Goal: Task Accomplishment & Management: Use online tool/utility

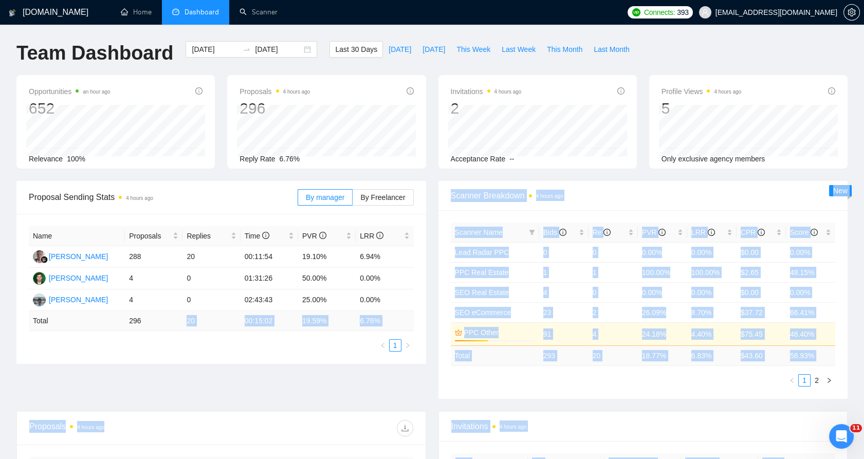
drag, startPoint x: 36, startPoint y: 243, endPoint x: 206, endPoint y: 325, distance: 189.1
click at [202, 325] on body "GigRadar.io Home Dashboard Scanner Connects: 393 mykhailo.s@equinox.company Tea…" at bounding box center [432, 229] width 864 height 459
drag, startPoint x: 206, startPoint y: 325, endPoint x: 372, endPoint y: 320, distance: 165.7
click at [372, 320] on td "6.76 %" at bounding box center [385, 321] width 58 height 20
click at [381, 312] on td "6.76 %" at bounding box center [385, 321] width 58 height 20
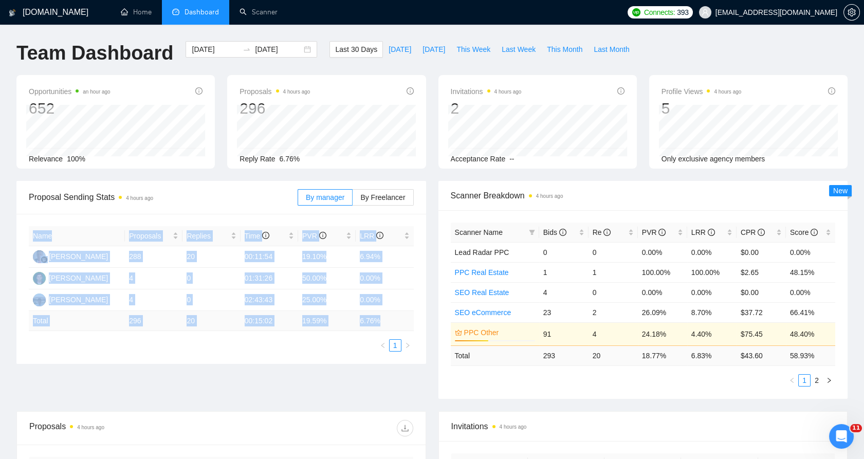
drag, startPoint x: 387, startPoint y: 317, endPoint x: 28, endPoint y: 233, distance: 368.6
click at [28, 233] on div "Name Proposals Replies Time PVR LRR Wandi Wandi 288 20 00:11:54 19.10% 6.94% My…" at bounding box center [221, 289] width 410 height 150
drag, startPoint x: 28, startPoint y: 233, endPoint x: 14, endPoint y: 234, distance: 13.4
click at [15, 235] on div "Proposal Sending Stats 4 hours ago By manager By Freelancer Name Proposals Repl…" at bounding box center [221, 272] width 422 height 183
drag, startPoint x: 14, startPoint y: 234, endPoint x: 42, endPoint y: 234, distance: 28.3
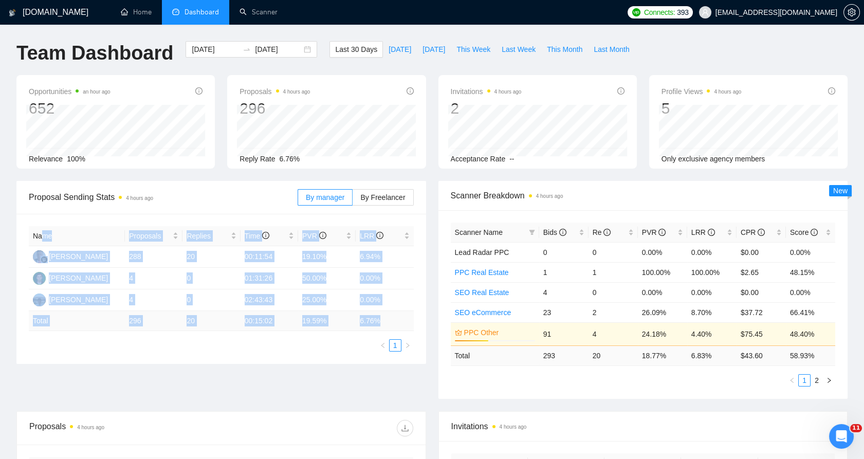
click at [42, 234] on div "Proposal Sending Stats 4 hours ago By manager By Freelancer Name Proposals Repl…" at bounding box center [221, 272] width 422 height 183
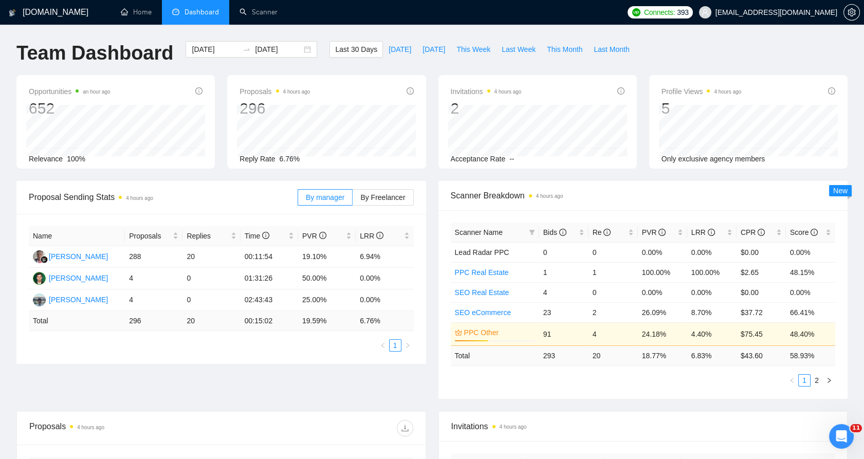
drag, startPoint x: 42, startPoint y: 234, endPoint x: 30, endPoint y: 232, distance: 12.0
click at [30, 232] on th "Name" at bounding box center [77, 236] width 96 height 20
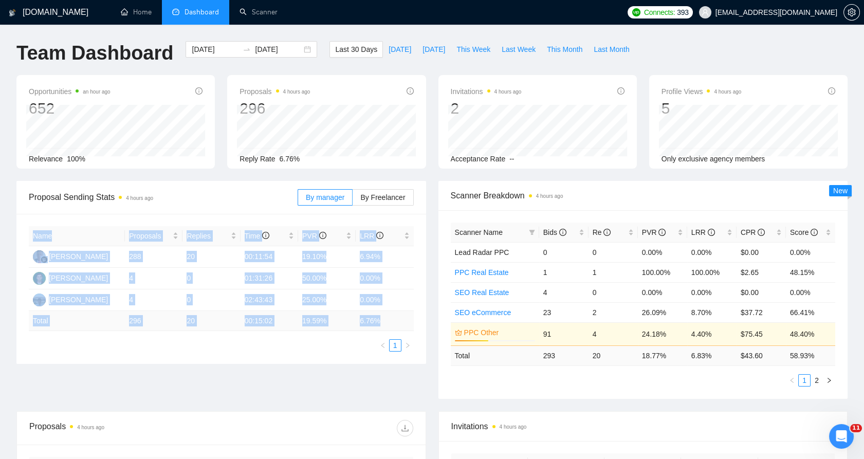
drag, startPoint x: 30, startPoint y: 232, endPoint x: 380, endPoint y: 324, distance: 361.0
click at [380, 324] on table "Name Proposals Replies Time PVR LRR Wandi Wandi 288 20 00:11:54 19.10% 6.94% My…" at bounding box center [221, 278] width 385 height 105
click at [383, 323] on td "6.76 %" at bounding box center [385, 321] width 58 height 20
click at [385, 322] on td "6.76 %" at bounding box center [385, 321] width 58 height 20
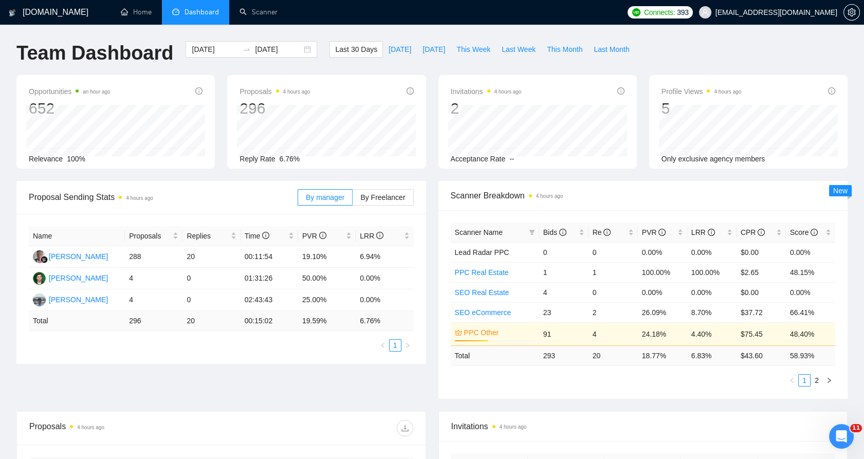
click at [808, 334] on td "48.40%" at bounding box center [810, 333] width 49 height 23
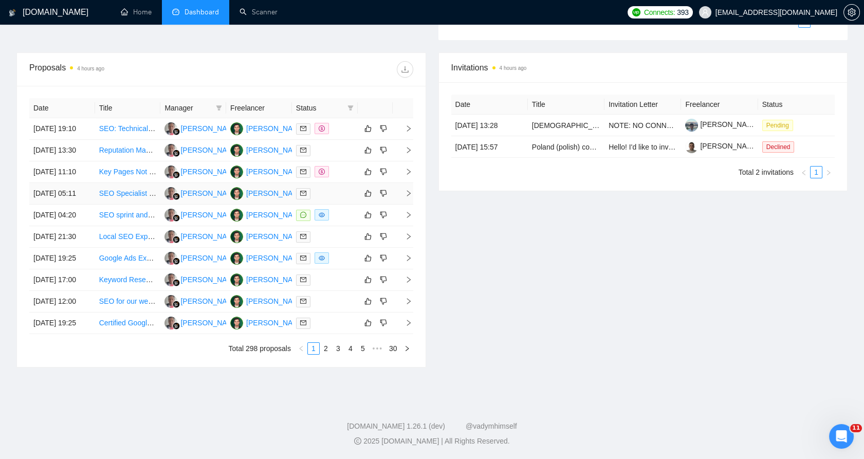
scroll to position [398, 0]
click at [338, 140] on td at bounding box center [325, 151] width 66 height 22
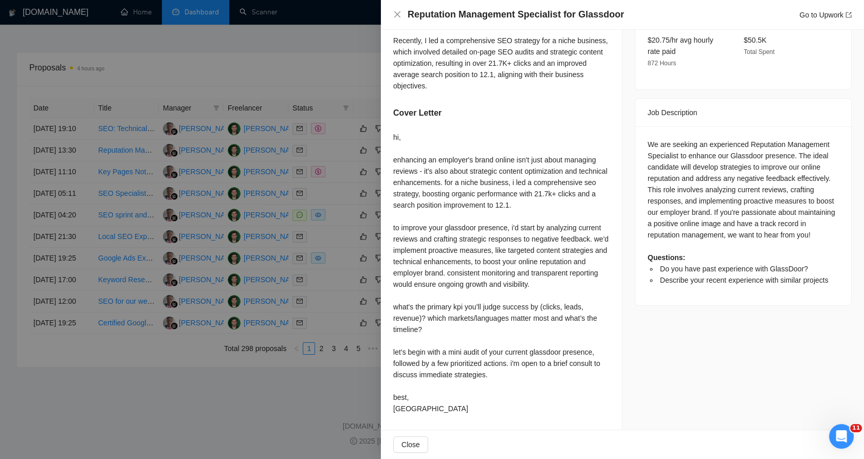
click at [429, 14] on h4 "Reputation Management Specialist for Glassdoor" at bounding box center [516, 14] width 216 height 13
drag, startPoint x: 430, startPoint y: 14, endPoint x: 588, endPoint y: 13, distance: 157.9
click at [588, 13] on h4 "Reputation Management Specialist for Glassdoor" at bounding box center [516, 14] width 216 height 13
drag, startPoint x: 588, startPoint y: 13, endPoint x: 580, endPoint y: 14, distance: 8.2
click at [580, 14] on h4 "Reputation Management Specialist for Glassdoor" at bounding box center [516, 14] width 216 height 13
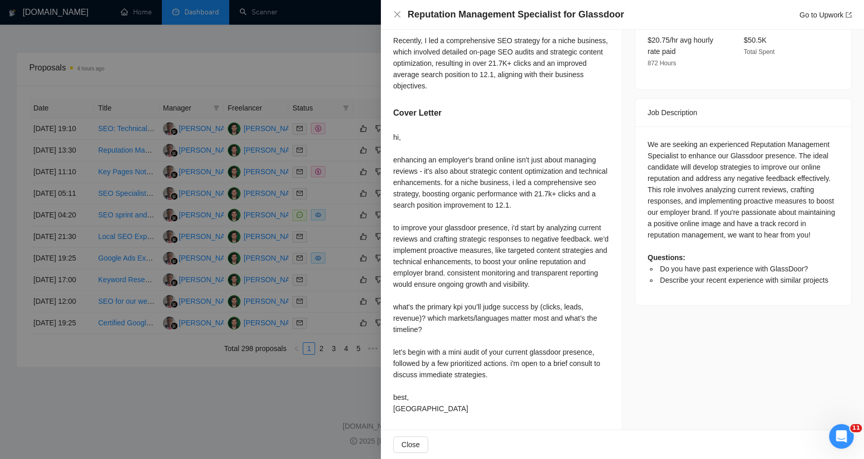
click at [284, 83] on div at bounding box center [432, 229] width 864 height 459
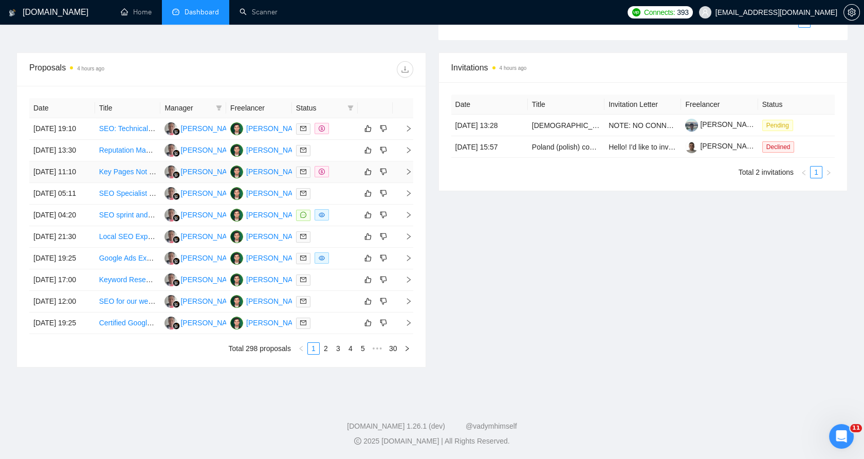
click at [347, 162] on td at bounding box center [325, 172] width 66 height 22
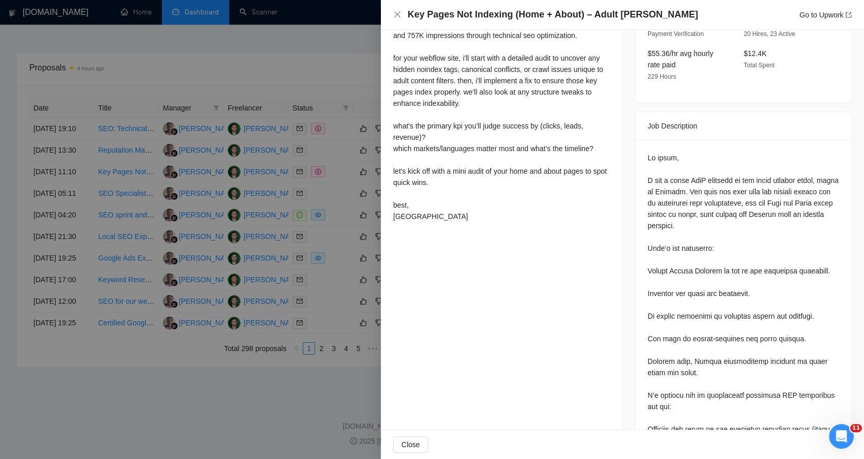
click at [337, 161] on div at bounding box center [432, 229] width 864 height 459
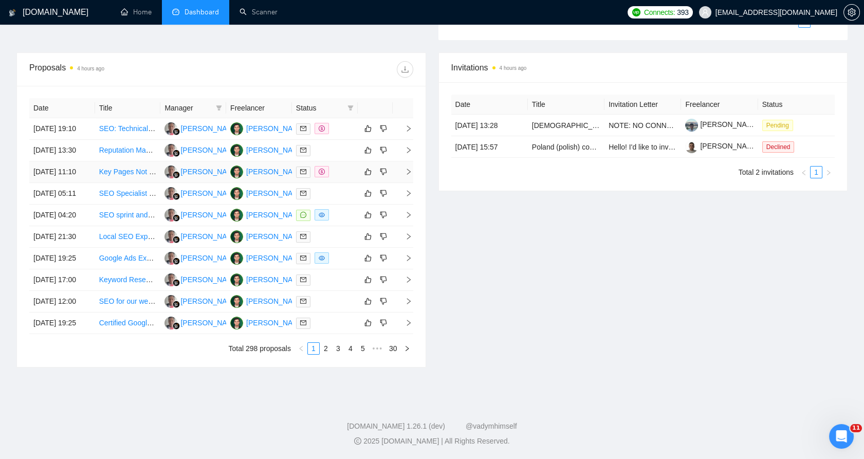
click at [354, 163] on td at bounding box center [325, 172] width 66 height 22
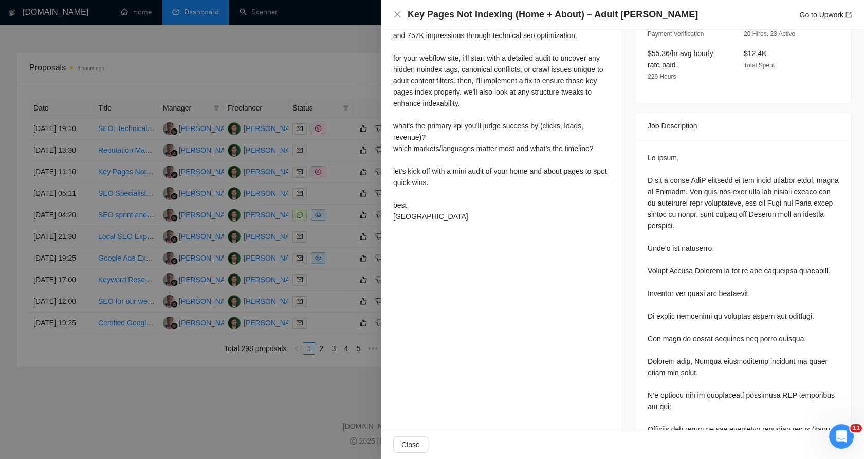
click at [412, 13] on h4 "Key Pages Not Indexing (Home + About) – Adult [PERSON_NAME]" at bounding box center [553, 14] width 291 height 13
drag, startPoint x: 412, startPoint y: 13, endPoint x: 487, endPoint y: 16, distance: 74.7
click at [487, 16] on h4 "Key Pages Not Indexing (Home + About) – Adult [PERSON_NAME]" at bounding box center [553, 14] width 291 height 13
drag, startPoint x: 487, startPoint y: 16, endPoint x: 652, endPoint y: 16, distance: 165.1
click at [652, 16] on h4 "Key Pages Not Indexing (Home + About) – Adult [PERSON_NAME]" at bounding box center [553, 14] width 291 height 13
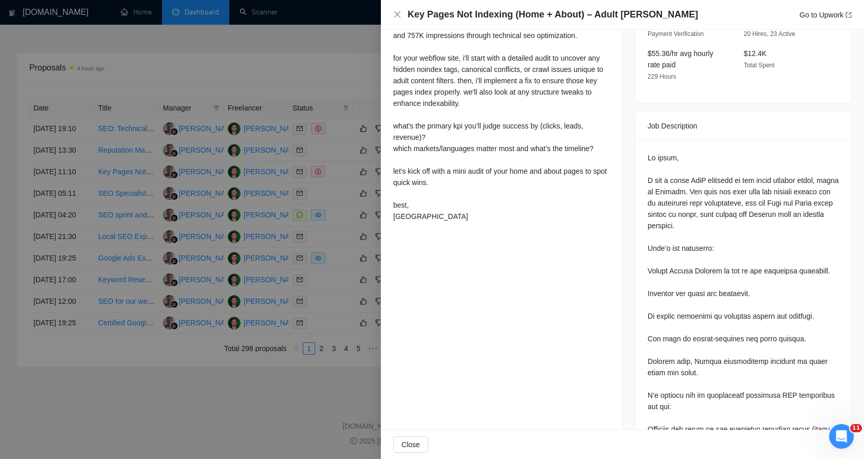
click at [604, 13] on h4 "Key Pages Not Indexing (Home + About) – Adult [PERSON_NAME]" at bounding box center [553, 14] width 291 height 13
drag, startPoint x: 604, startPoint y: 13, endPoint x: 656, endPoint y: 19, distance: 52.8
click at [656, 19] on h4 "Key Pages Not Indexing (Home + About) – Adult [PERSON_NAME]" at bounding box center [553, 14] width 291 height 13
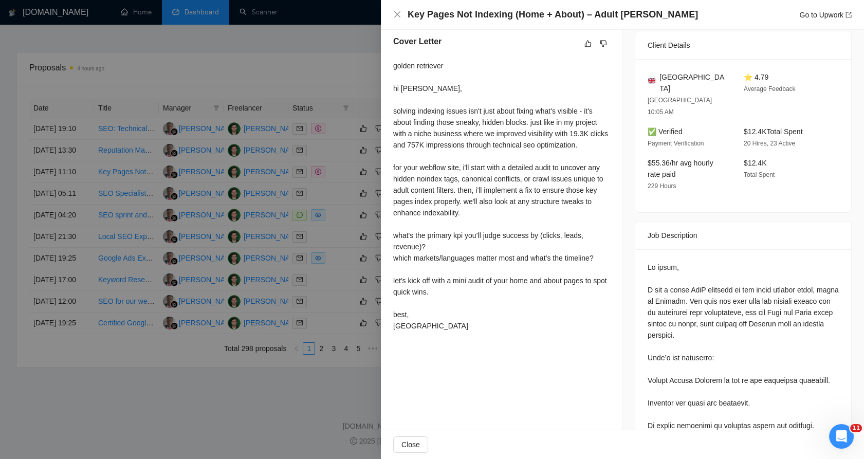
click at [502, 165] on div "golden retriever hi [PERSON_NAME], solving indexing issues isn't just about fix…" at bounding box center [501, 196] width 216 height 272
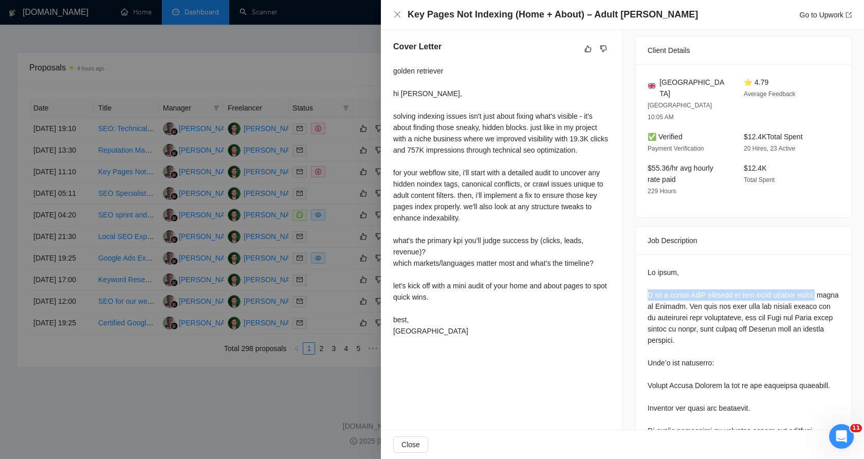
drag, startPoint x: 641, startPoint y: 256, endPoint x: 819, endPoint y: 250, distance: 177.5
drag, startPoint x: 819, startPoint y: 250, endPoint x: 821, endPoint y: 245, distance: 6.0
click at [812, 275] on div at bounding box center [812, 275] width 0 height 0
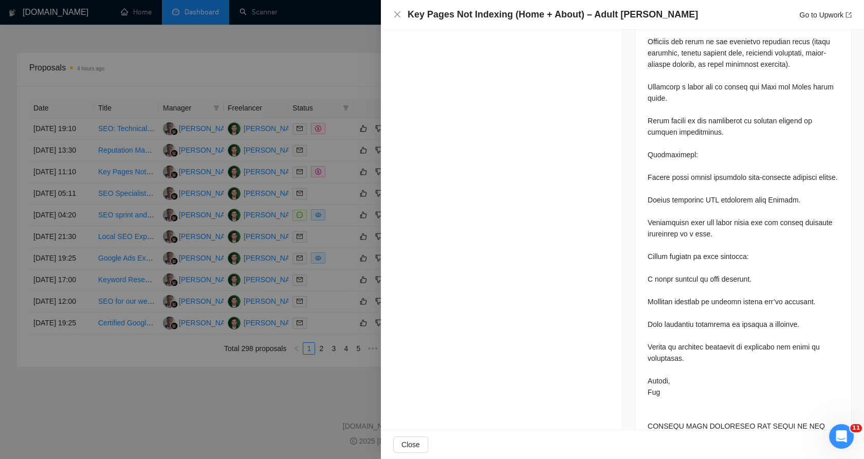
scroll to position [775, 0]
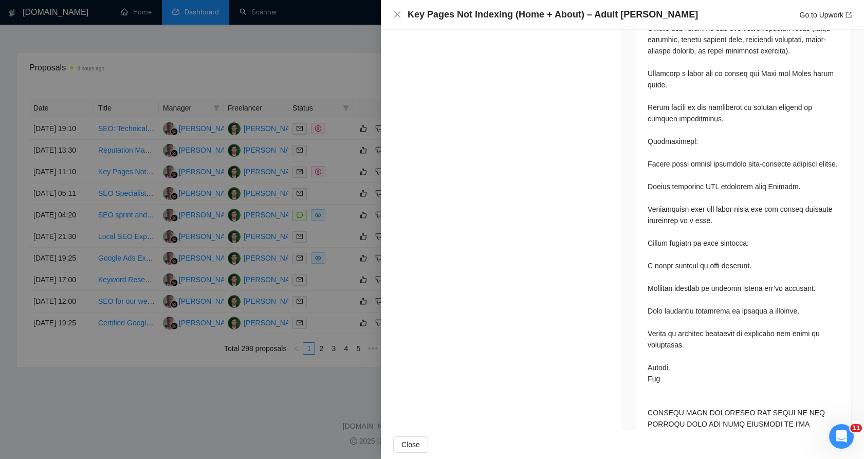
click at [177, 239] on div at bounding box center [432, 229] width 864 height 459
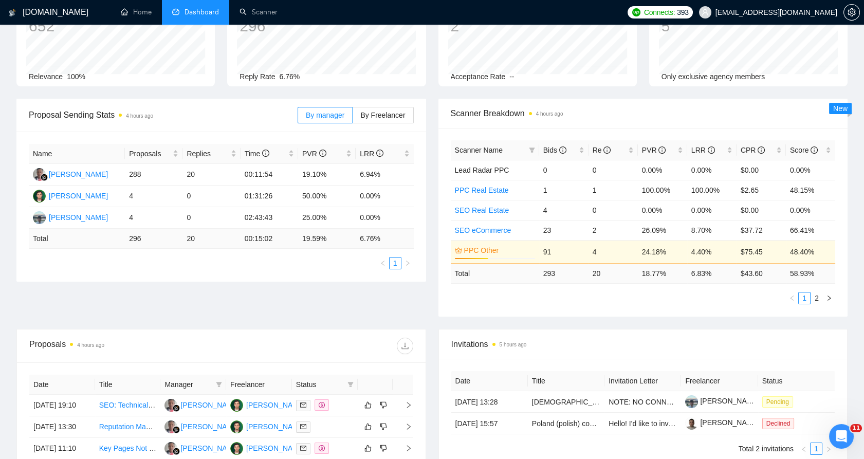
scroll to position [0, 0]
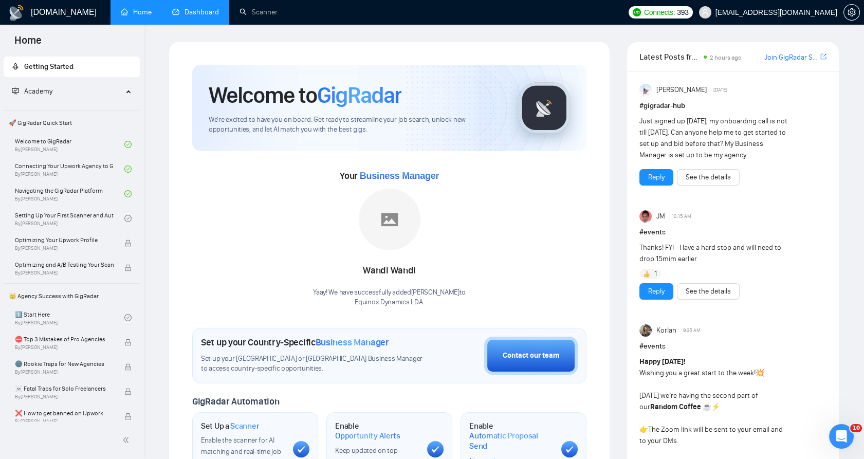
click at [208, 10] on link "Dashboard" at bounding box center [195, 12] width 47 height 9
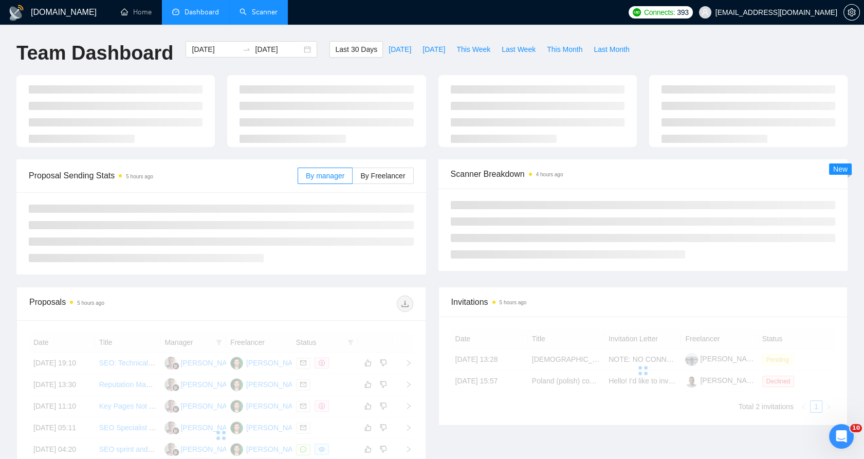
click at [254, 16] on link "Scanner" at bounding box center [259, 12] width 38 height 9
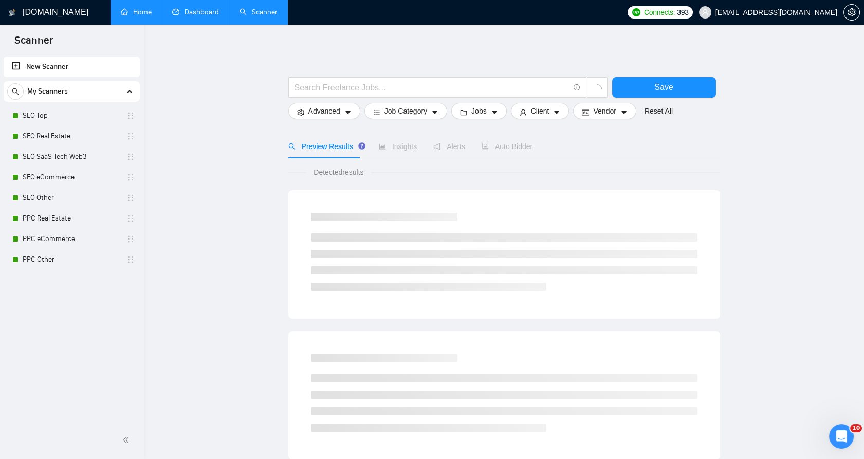
click at [124, 8] on link "Home" at bounding box center [136, 12] width 31 height 9
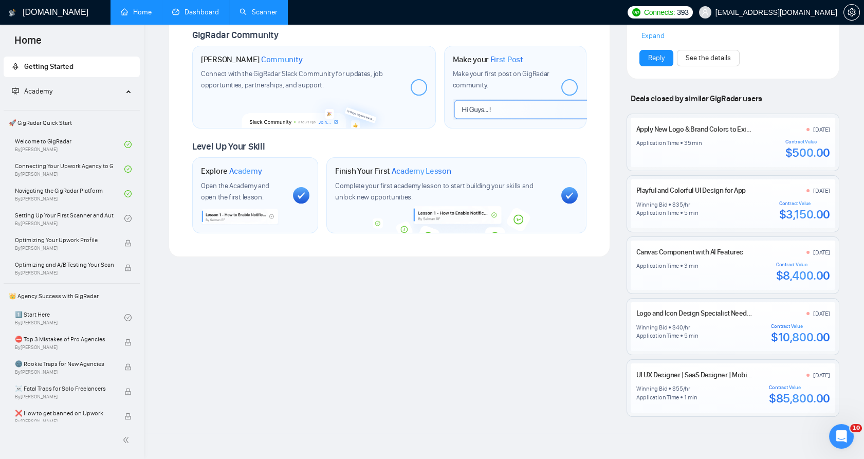
scroll to position [444, 0]
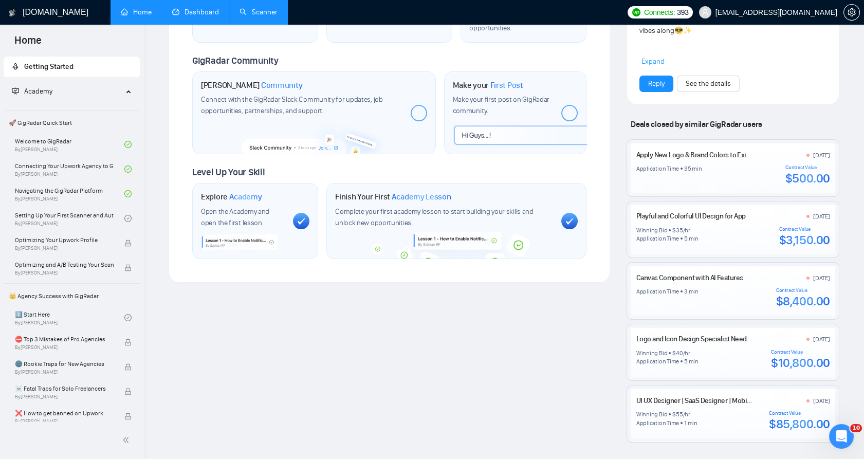
click at [197, 10] on link "Dashboard" at bounding box center [195, 12] width 47 height 9
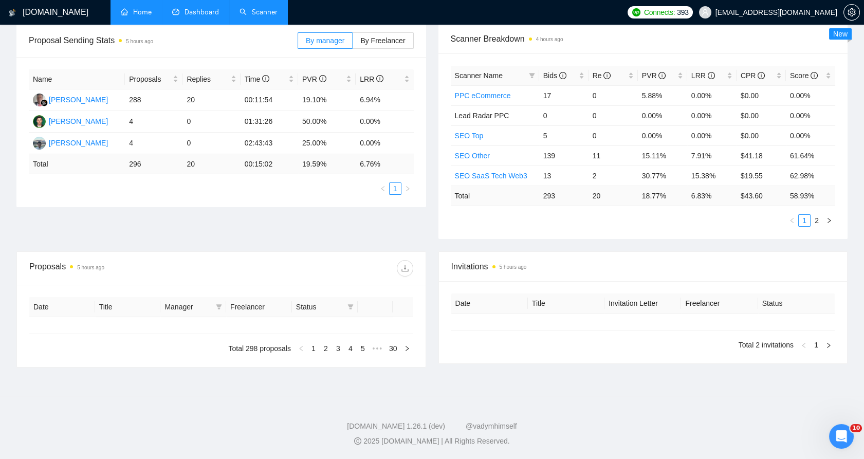
type input "[DATE]"
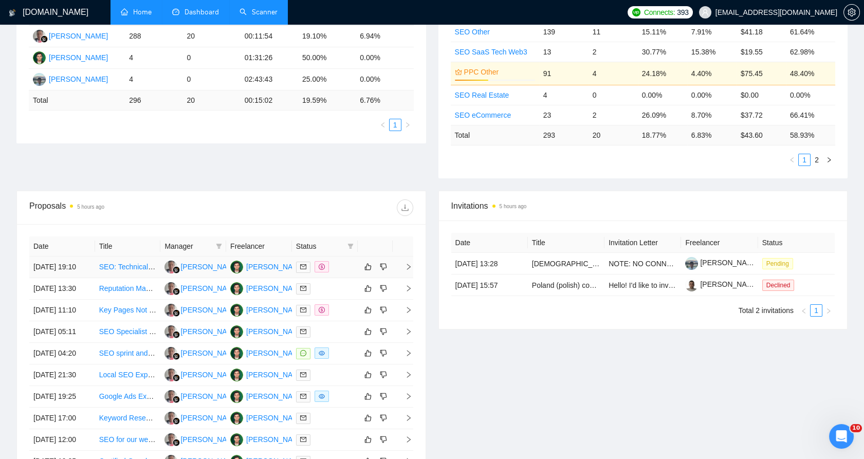
scroll to position [270, 0]
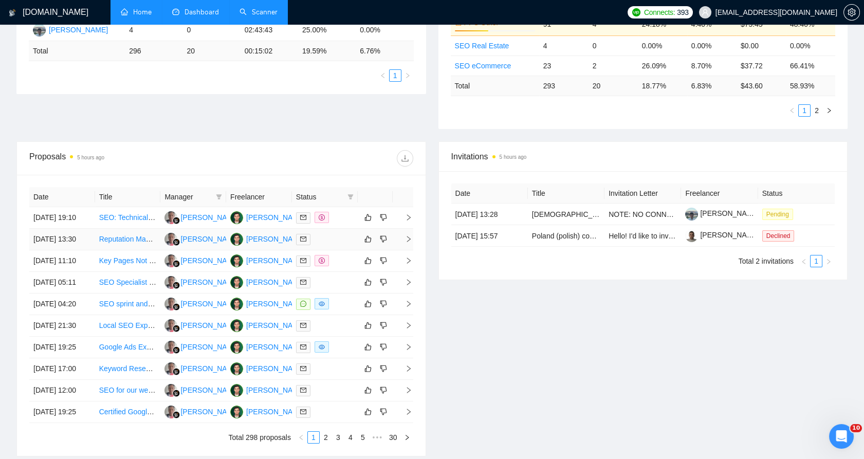
click at [322, 243] on td at bounding box center [325, 240] width 66 height 22
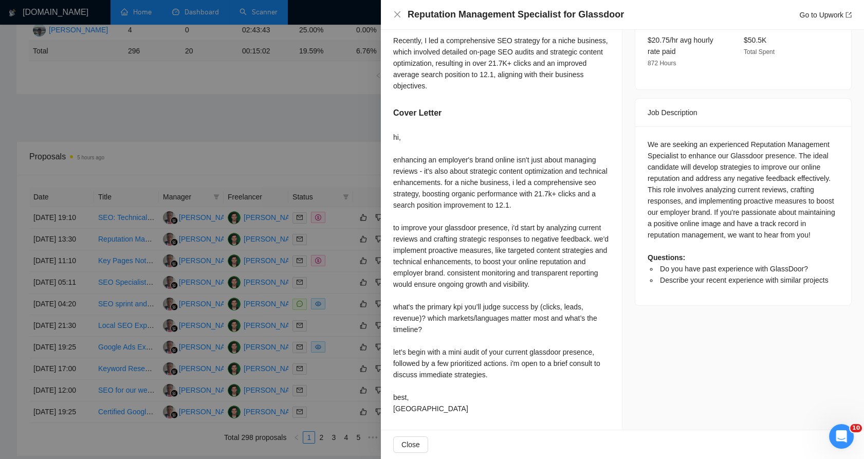
scroll to position [317, 0]
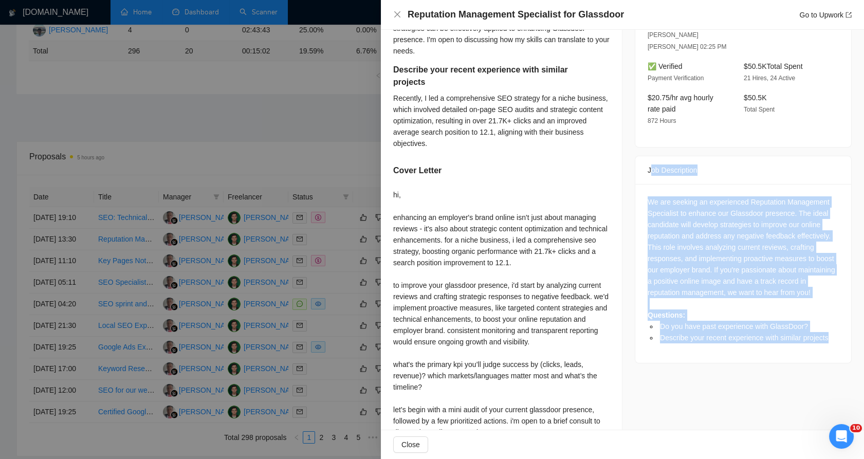
drag, startPoint x: 819, startPoint y: 317, endPoint x: 646, endPoint y: 140, distance: 247.3
click at [646, 156] on div "Job Description We are seeking an experienced Reputation Management Specialist …" at bounding box center [743, 260] width 217 height 208
click at [648, 156] on div "Job Description" at bounding box center [743, 170] width 191 height 28
drag, startPoint x: 645, startPoint y: 140, endPoint x: 646, endPoint y: 148, distance: 7.8
click at [648, 156] on div "Job Description" at bounding box center [743, 170] width 191 height 28
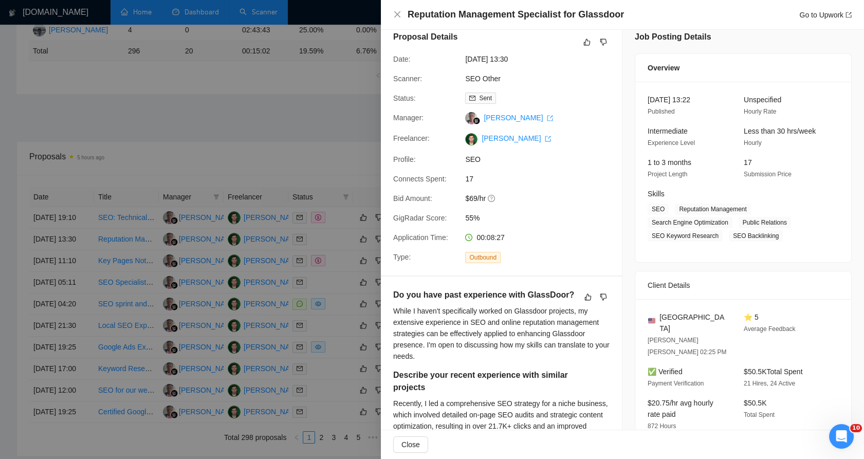
scroll to position [0, 0]
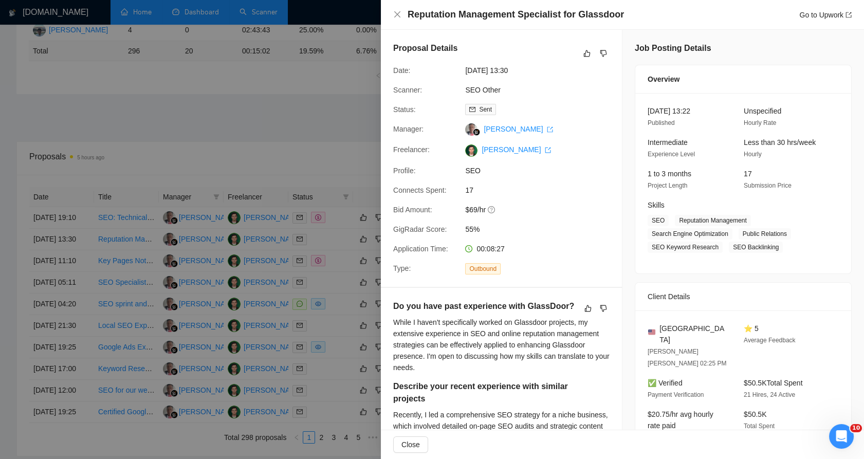
click at [417, 11] on h4 "Reputation Management Specialist for Glassdoor" at bounding box center [516, 14] width 216 height 13
drag, startPoint x: 417, startPoint y: 11, endPoint x: 590, endPoint y: 15, distance: 173.4
click at [590, 15] on h4 "Reputation Management Specialist for Glassdoor" at bounding box center [516, 14] width 216 height 13
copy h4 "Reputation Management Specialist for Glassdoor"
click at [593, 105] on div "Status: Sent" at bounding box center [497, 109] width 216 height 11
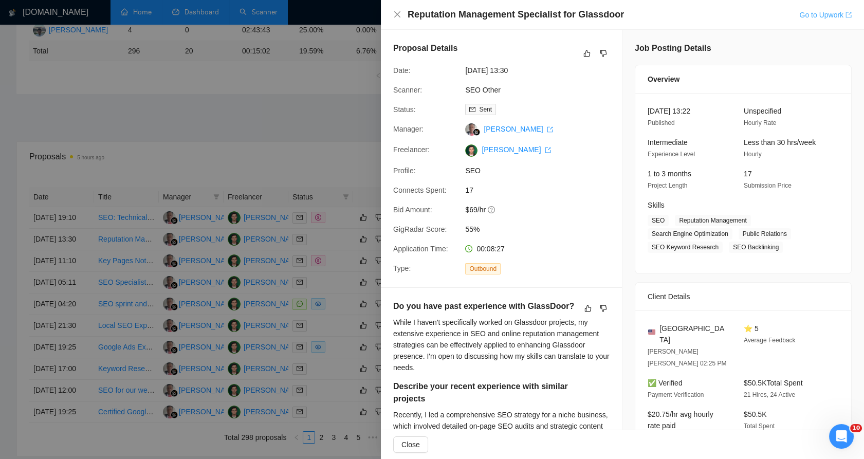
click at [823, 15] on link "Go to Upwork" at bounding box center [826, 15] width 52 height 8
click at [308, 95] on div at bounding box center [432, 229] width 864 height 459
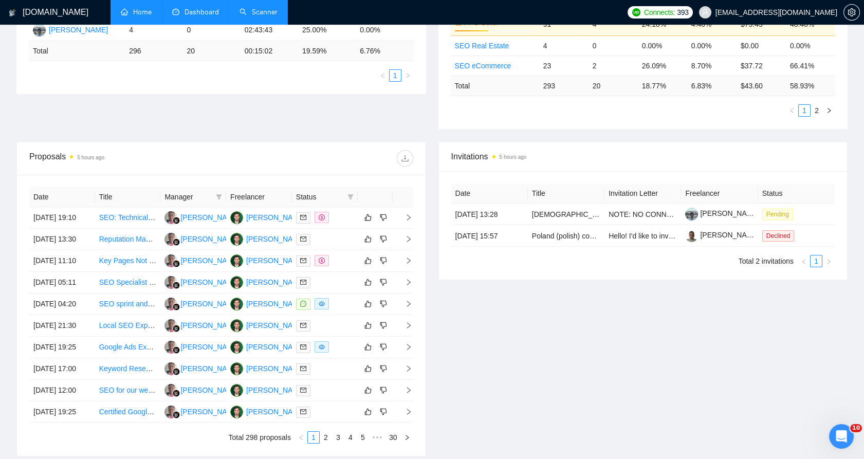
click at [461, 319] on div "Invitations 5 hours ago Date Title Invitation Letter Freelancer Status [DATE] 1…" at bounding box center [643, 298] width 422 height 315
click at [354, 272] on td at bounding box center [325, 261] width 66 height 22
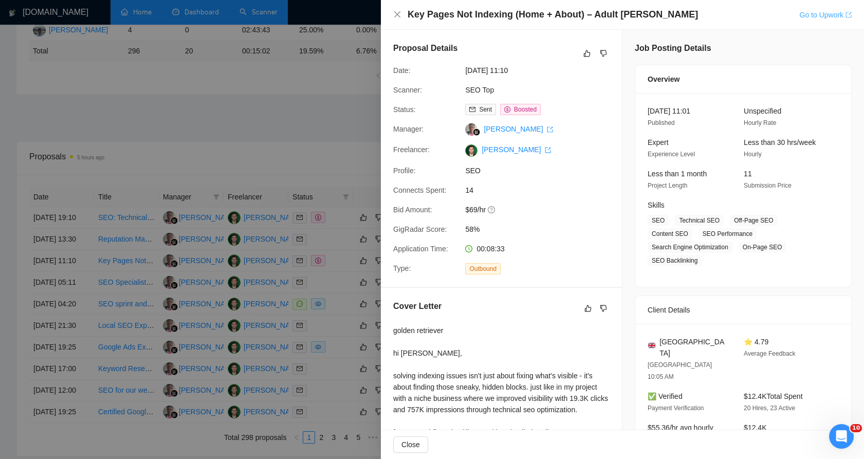
click at [806, 17] on link "Go to Upwork" at bounding box center [826, 15] width 52 height 8
click at [303, 218] on div at bounding box center [432, 229] width 864 height 459
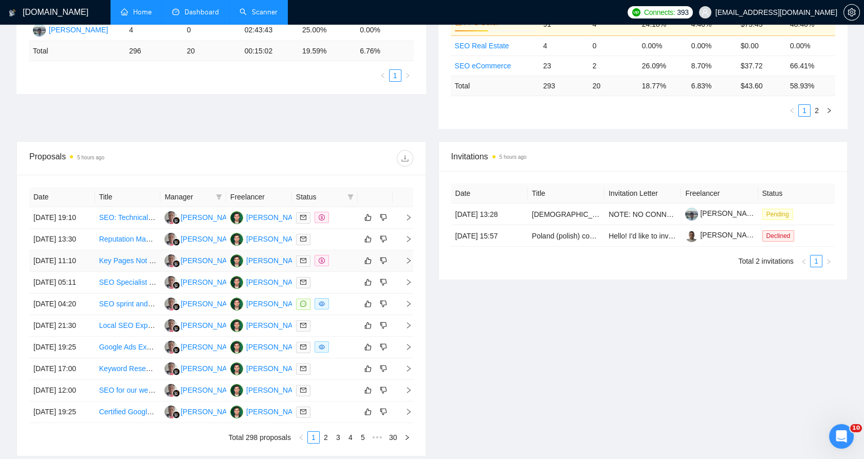
click at [337, 272] on td at bounding box center [325, 261] width 66 height 22
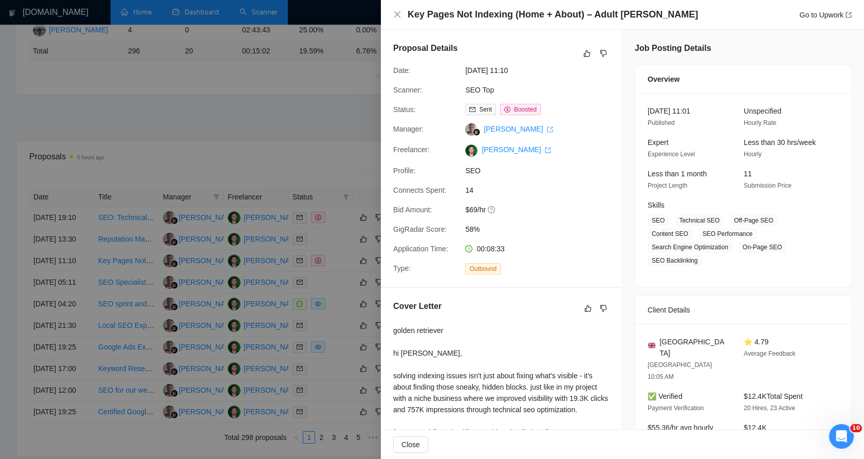
click at [286, 134] on div at bounding box center [432, 229] width 864 height 459
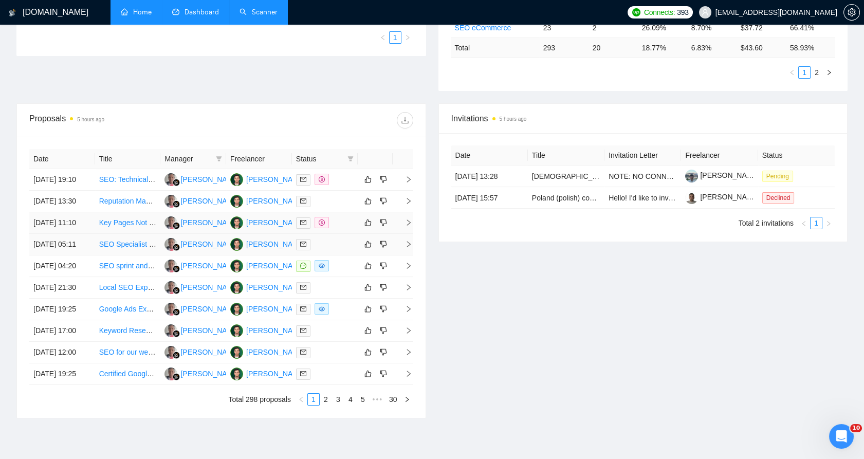
scroll to position [327, 0]
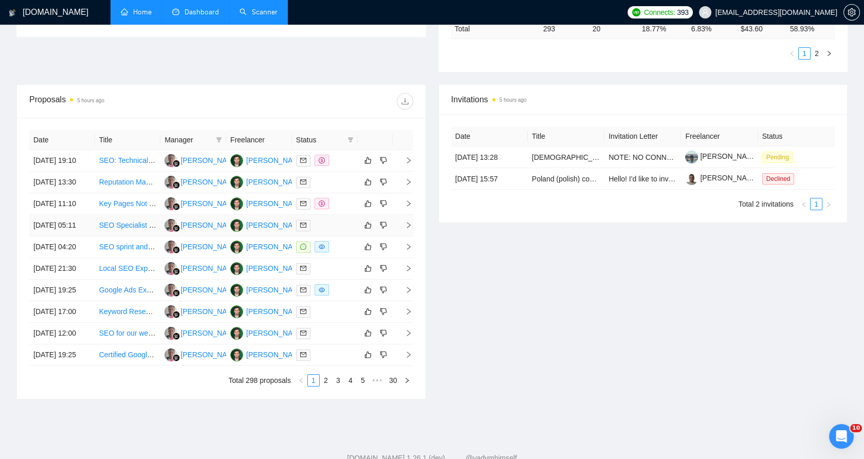
click at [331, 237] on td at bounding box center [325, 226] width 66 height 22
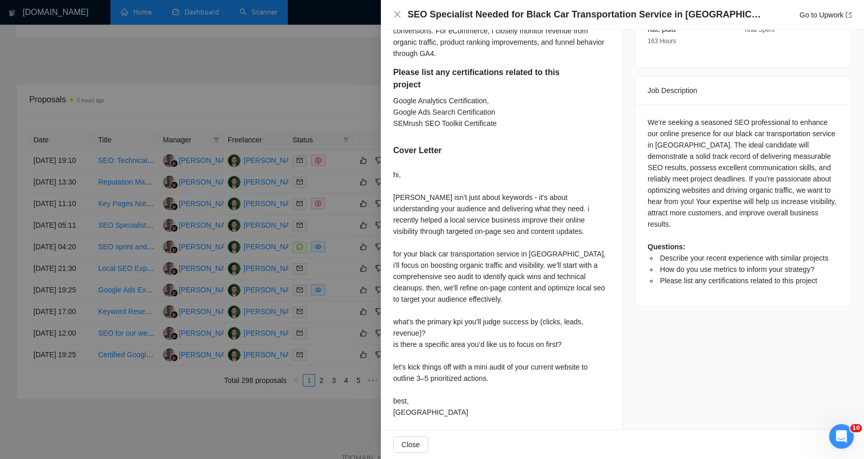
scroll to position [400, 0]
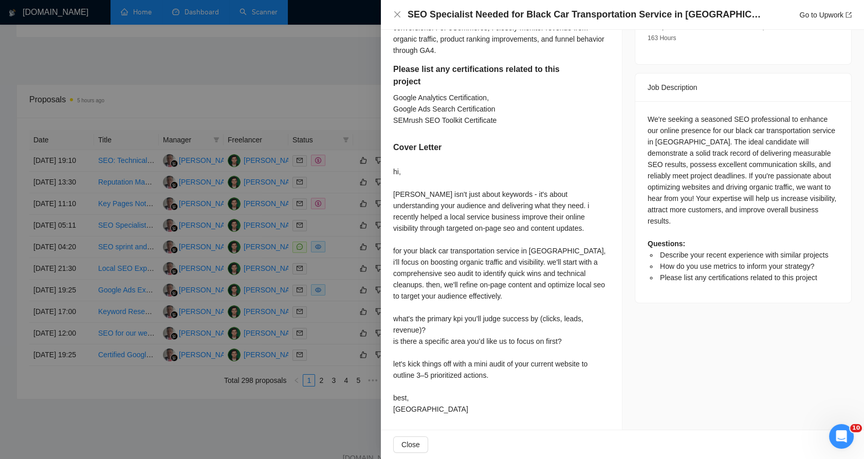
click at [333, 266] on div at bounding box center [432, 229] width 864 height 459
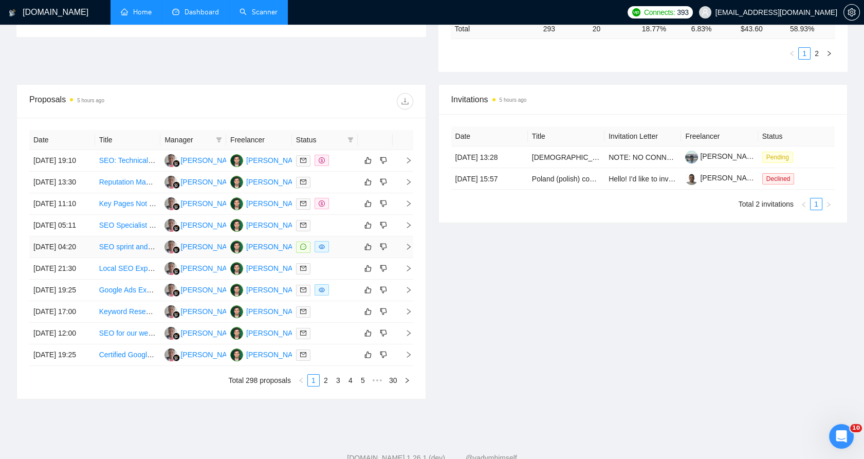
click at [346, 258] on td at bounding box center [325, 248] width 66 height 22
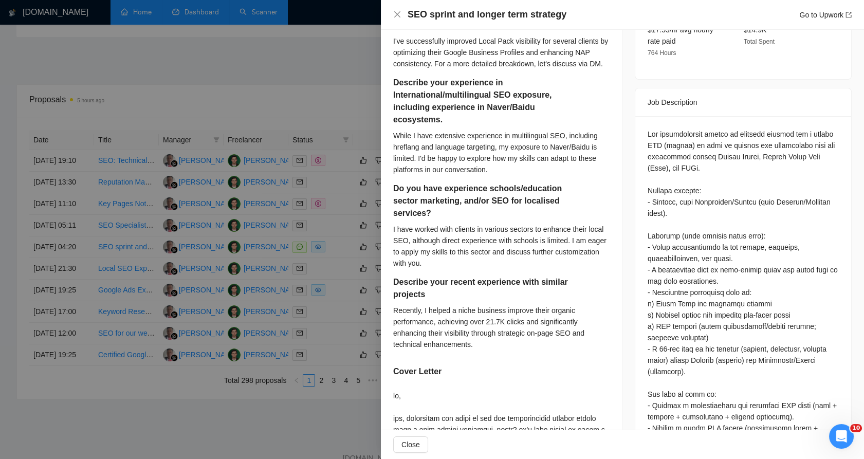
click at [333, 282] on div at bounding box center [432, 229] width 864 height 459
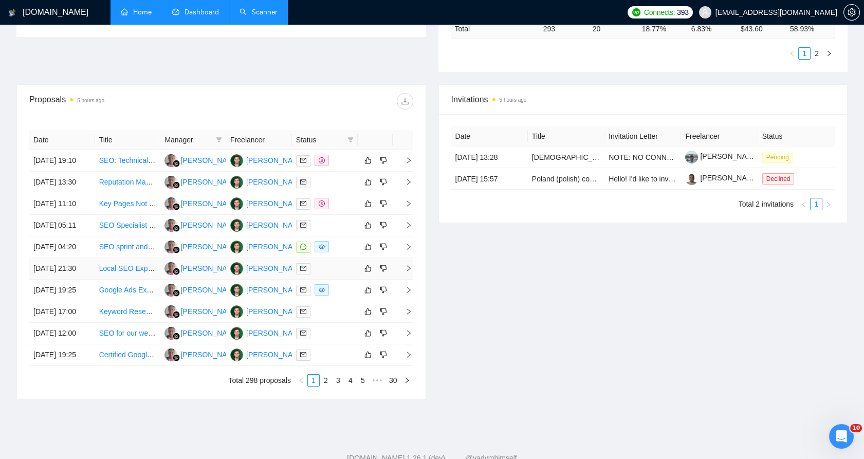
click at [332, 280] on td at bounding box center [325, 269] width 66 height 22
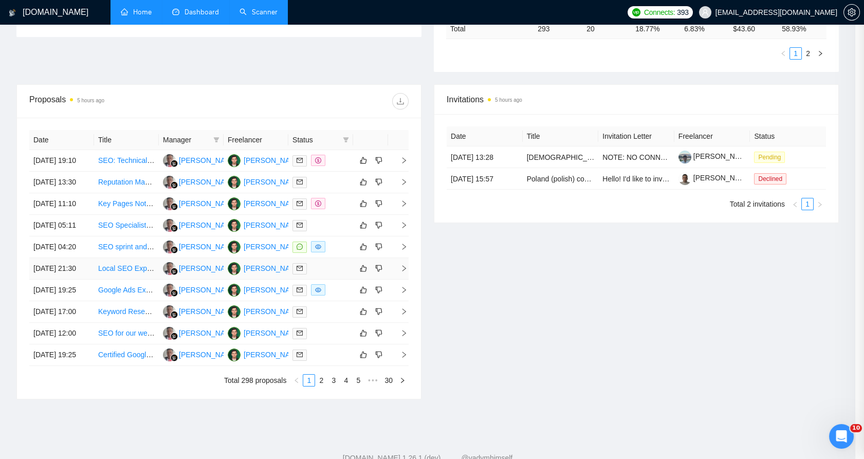
scroll to position [289, 0]
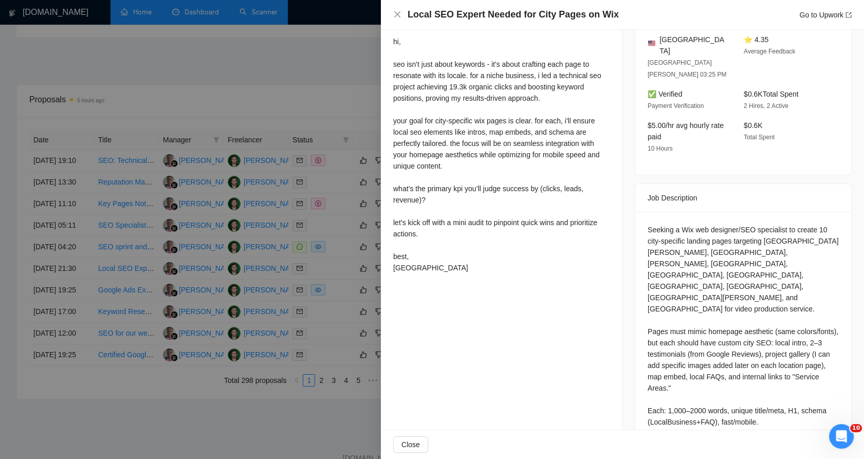
click at [272, 309] on div at bounding box center [432, 229] width 864 height 459
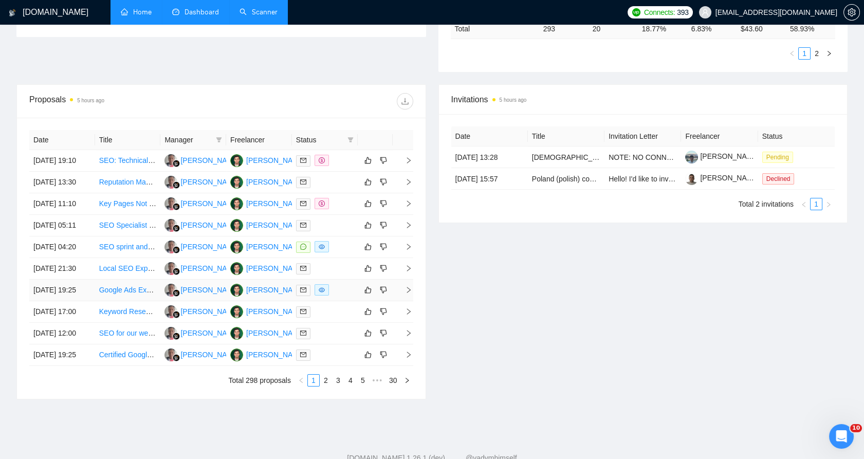
click at [346, 296] on div at bounding box center [325, 290] width 58 height 12
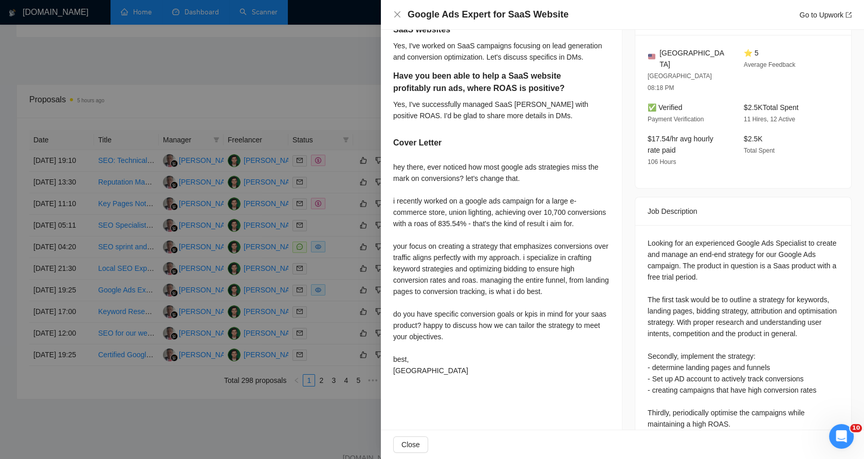
click at [298, 327] on div at bounding box center [432, 229] width 864 height 459
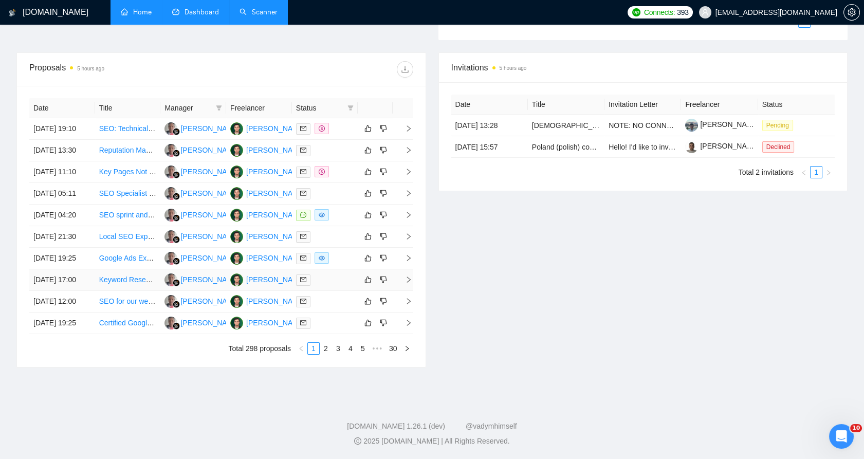
scroll to position [384, 0]
click at [329, 286] on div at bounding box center [325, 280] width 58 height 12
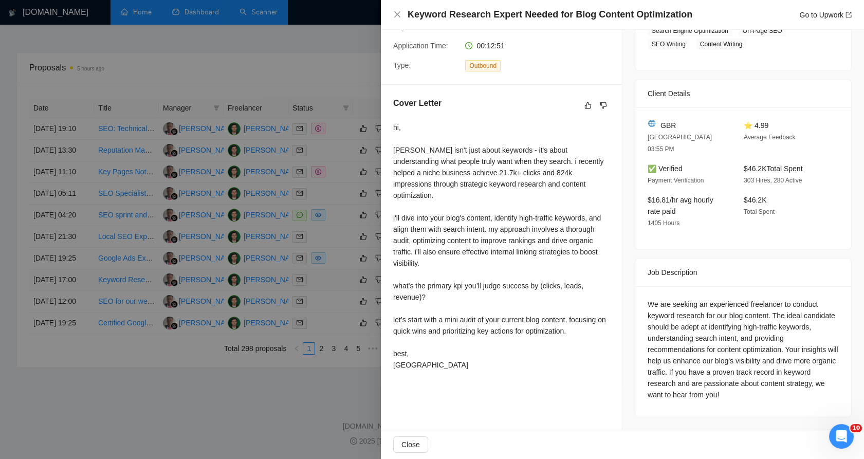
scroll to position [187, 0]
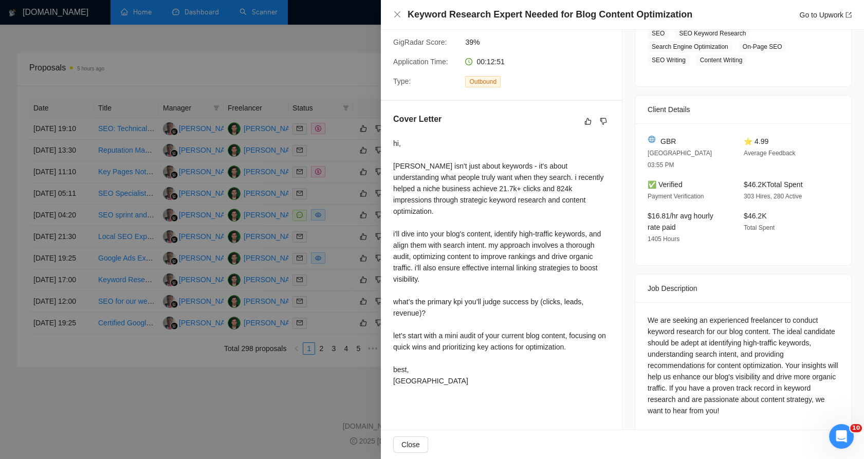
click at [293, 306] on div at bounding box center [432, 229] width 864 height 459
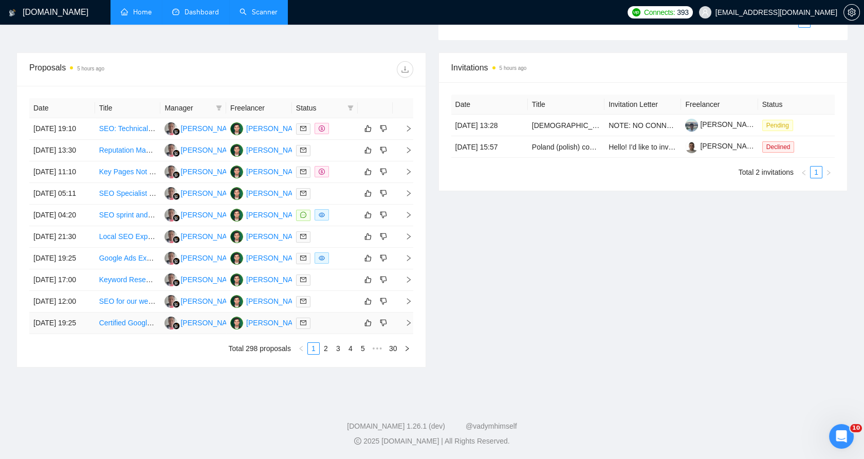
click at [329, 329] on div at bounding box center [325, 323] width 58 height 12
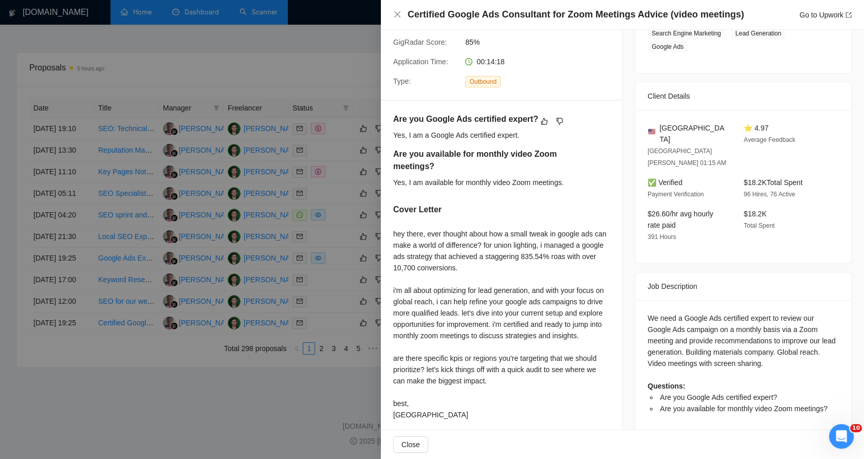
click at [311, 367] on div at bounding box center [432, 229] width 864 height 459
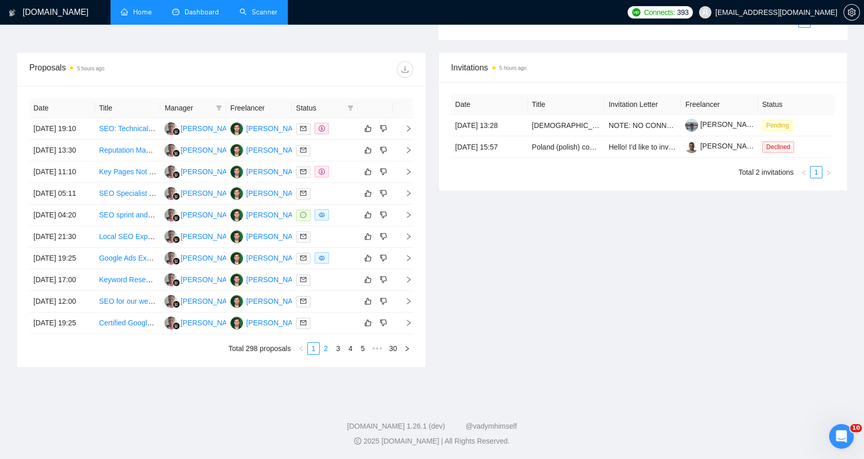
click at [322, 354] on link "2" at bounding box center [325, 348] width 11 height 11
click at [320, 123] on div at bounding box center [325, 129] width 58 height 12
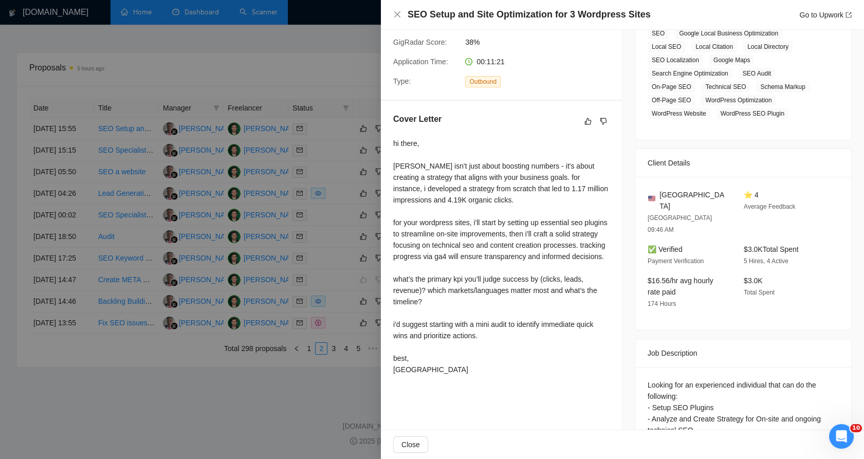
click at [319, 55] on div at bounding box center [432, 229] width 864 height 459
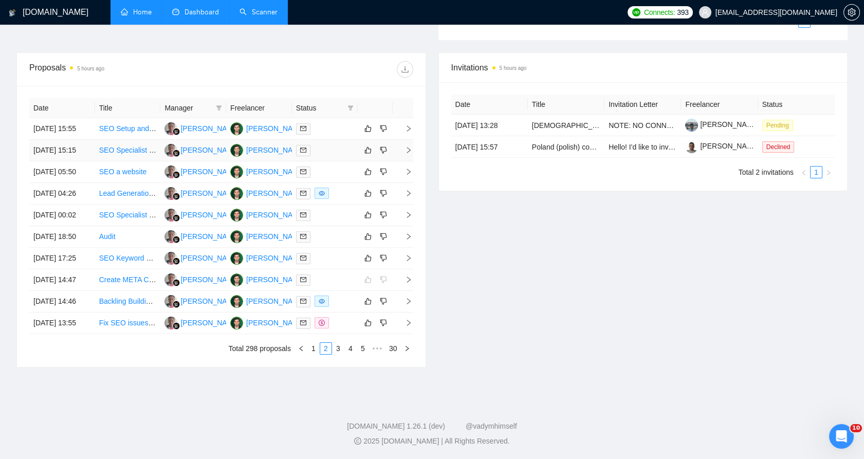
click at [323, 140] on td at bounding box center [325, 151] width 66 height 22
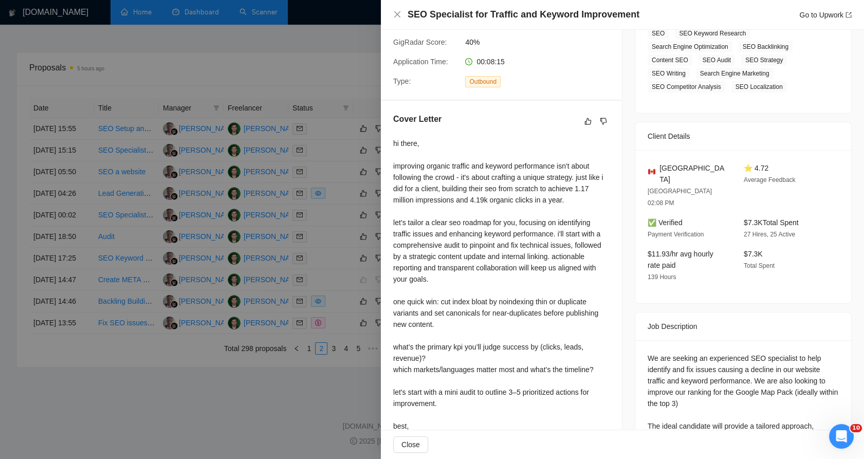
click at [313, 78] on div at bounding box center [432, 229] width 864 height 459
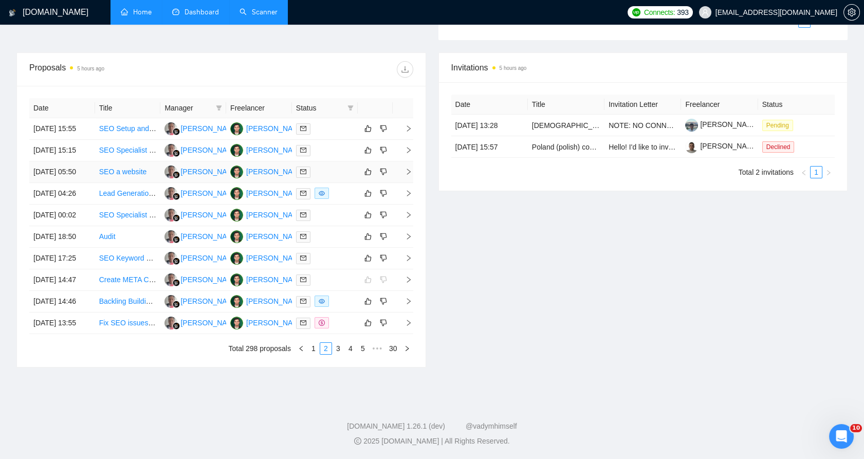
click at [326, 166] on div at bounding box center [325, 172] width 58 height 12
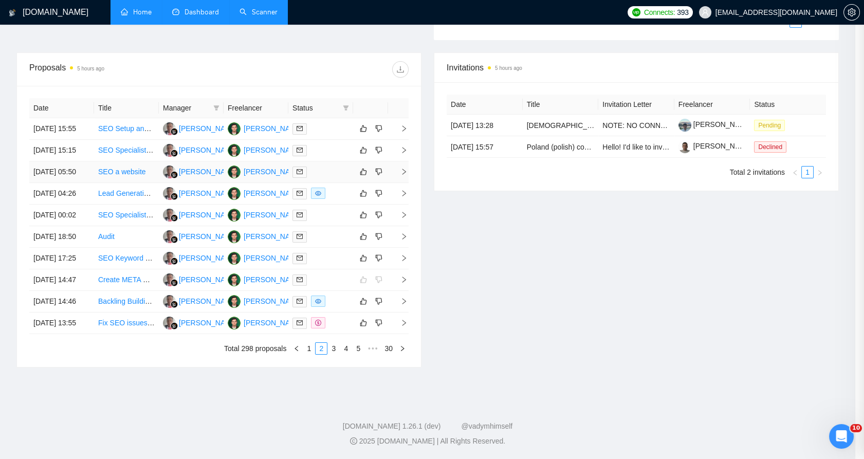
scroll to position [174, 0]
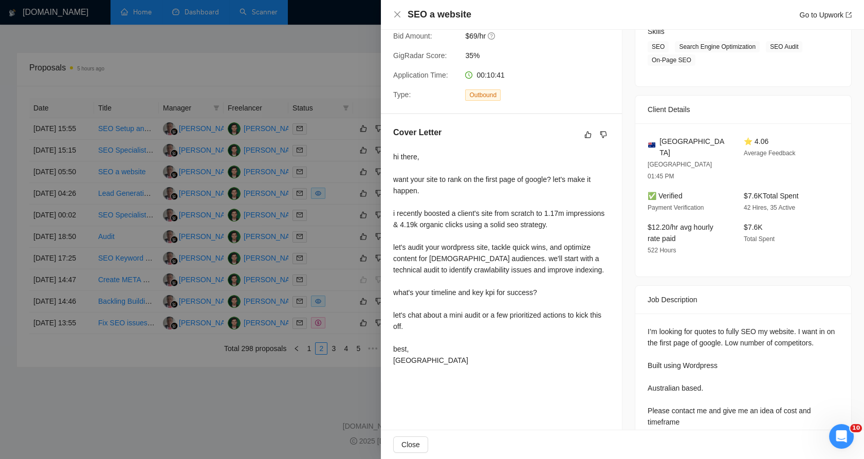
click at [300, 111] on div at bounding box center [432, 229] width 864 height 459
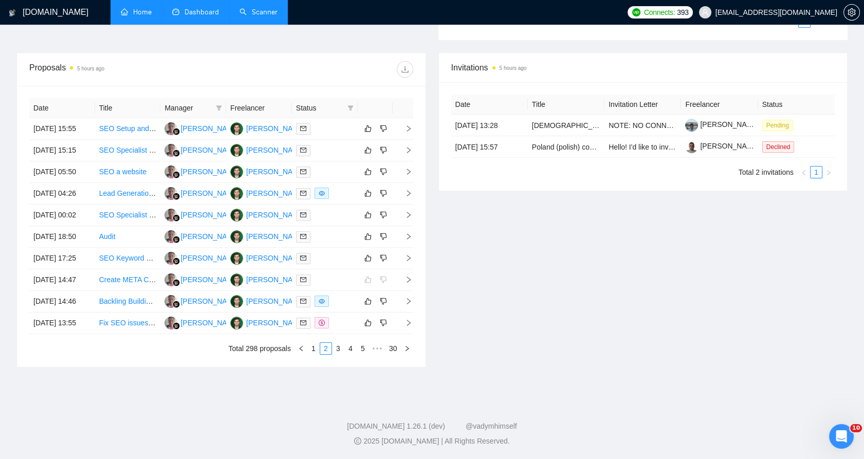
click at [437, 124] on div "Invitations 5 hours ago Date Title Invitation Letter Freelancer Status [DATE] 1…" at bounding box center [643, 209] width 422 height 315
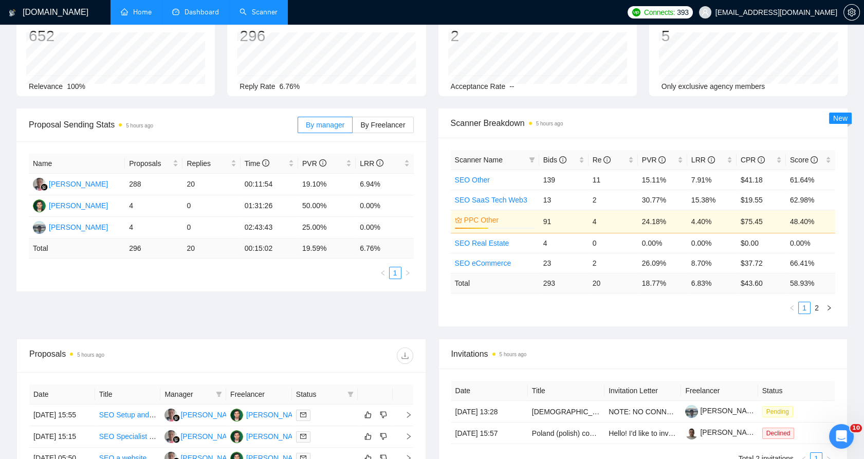
scroll to position [57, 0]
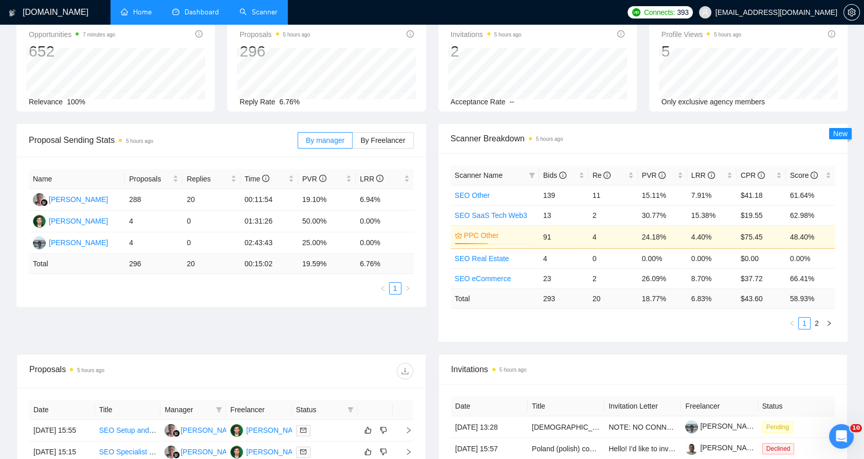
click at [121, 12] on link "Home" at bounding box center [136, 12] width 31 height 9
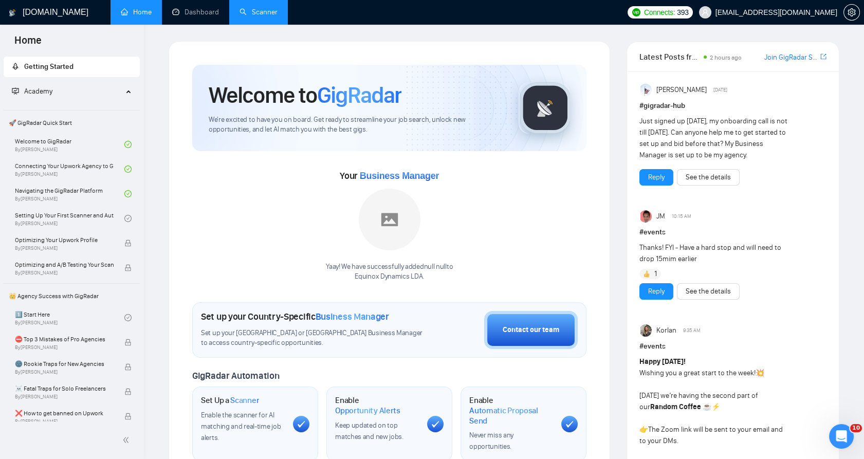
click at [266, 10] on link "Scanner" at bounding box center [259, 12] width 38 height 9
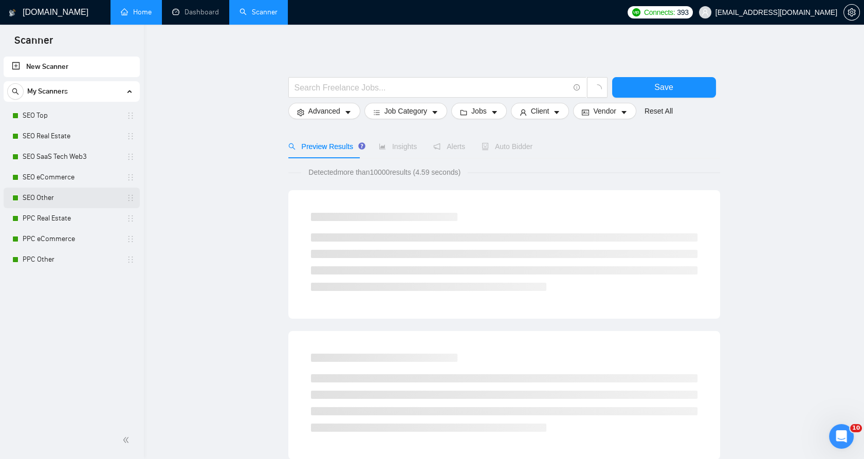
click at [78, 189] on link "SEO Other" at bounding box center [72, 198] width 98 height 21
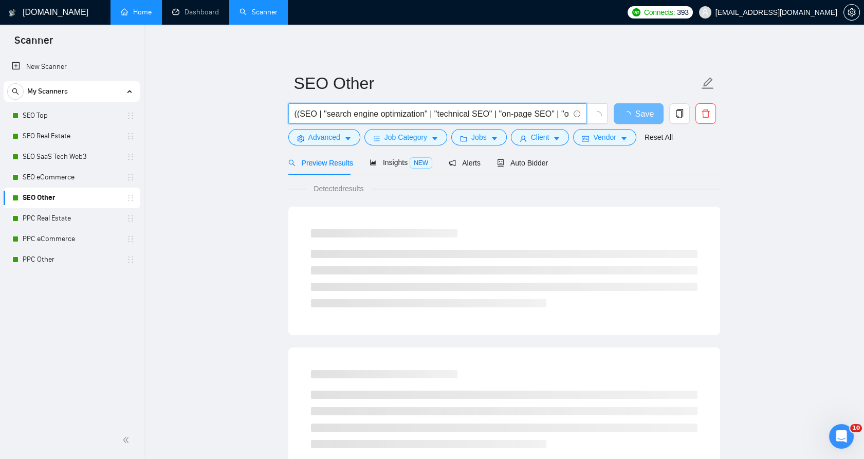
click at [323, 107] on input "((SEO | "search engine optimization" | "technical SEO" | "on-page SEO" | "off-p…" at bounding box center [432, 113] width 275 height 13
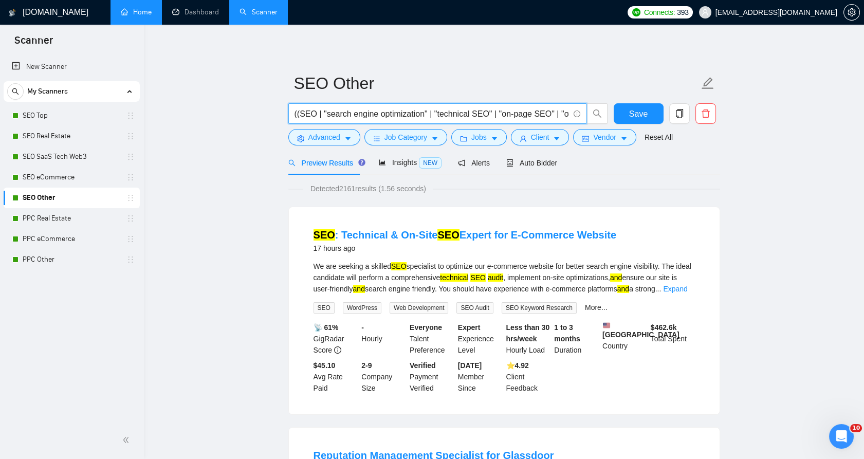
click at [426, 111] on input "((SEO | "search engine optimization" | "technical SEO" | "on-page SEO" | "off-p…" at bounding box center [432, 113] width 275 height 13
click at [426, 110] on input "((SEO | "search engine optimization" | "technical SEO" | "on-page SEO" | "off-p…" at bounding box center [432, 113] width 275 height 13
click at [323, 146] on form "SEO Other ((SEO | "search engine optimization" | "technical SEO" | "on-page SEO…" at bounding box center [504, 109] width 432 height 84
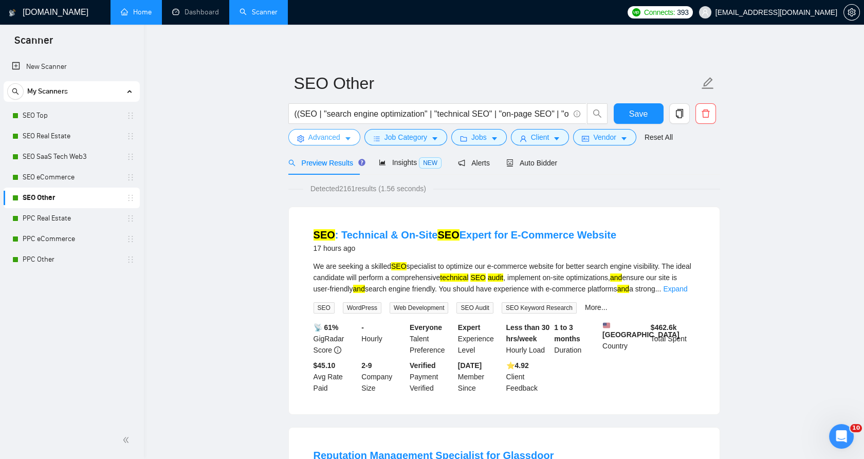
click at [324, 142] on span "Advanced" at bounding box center [325, 137] width 32 height 11
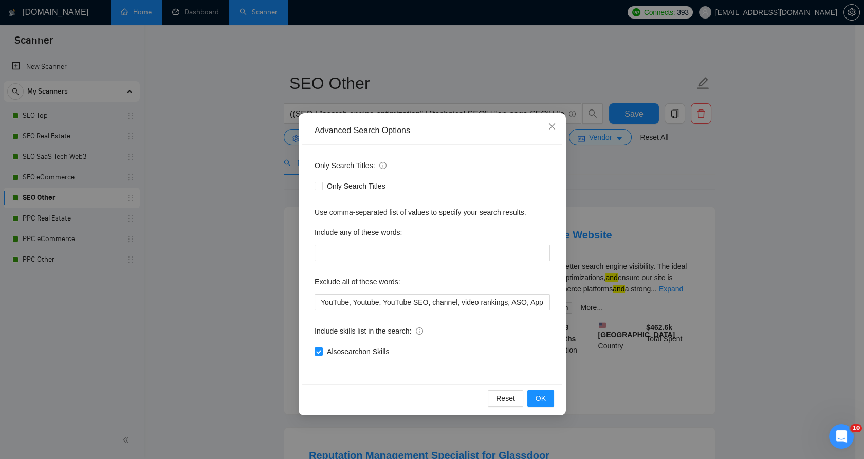
click at [324, 139] on div "Advanced Search Options" at bounding box center [432, 131] width 260 height 28
click at [396, 305] on input "YouTube, Youtube, YouTube SEO, channel, video rankings, ASO, App Store Optimiza…" at bounding box center [433, 302] width 236 height 16
click at [396, 304] on input "YouTube, Youtube, YouTube SEO, channel, video rankings, ASO, App Store Optimiza…" at bounding box center [433, 302] width 236 height 16
click at [552, 122] on span "Close" at bounding box center [552, 127] width 28 height 28
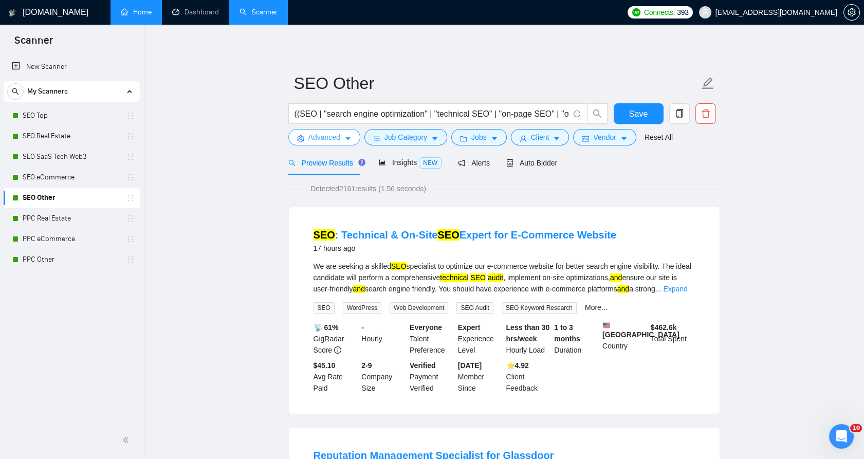
click at [322, 136] on span "Advanced" at bounding box center [325, 137] width 32 height 11
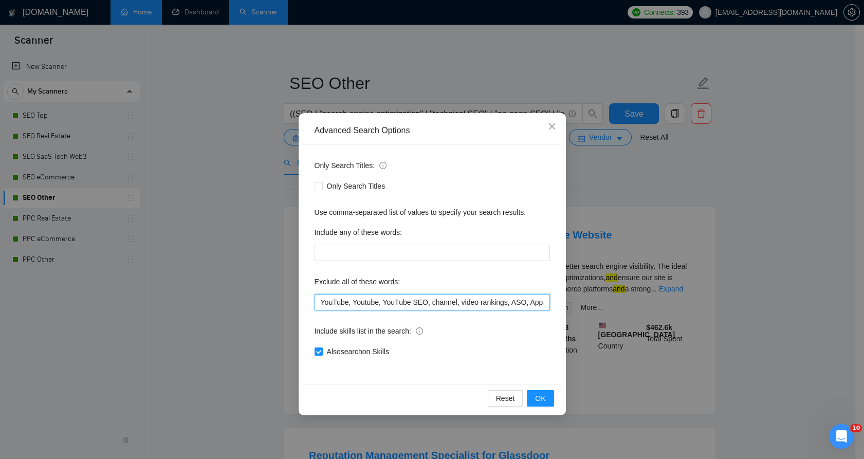
click at [371, 296] on input "YouTube, Youtube, YouTube SEO, channel, video rankings, ASO, App Store Optimiza…" at bounding box center [433, 302] width 236 height 16
paste input ", Glassdoor, reputation management, online reputation management, ORM, employer…"
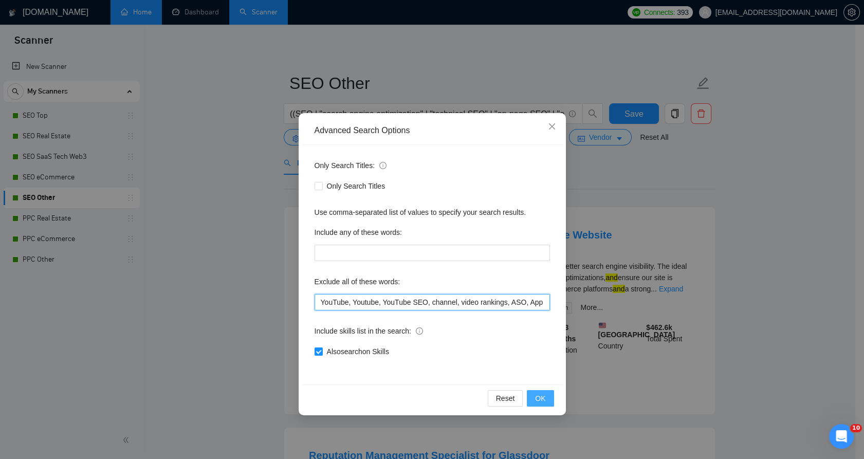
scroll to position [0, 1720]
type input "YouTube, Youtube, YouTube SEO, channel, video rankings, ASO, App Store Optimiza…"
click at [548, 400] on button "OK" at bounding box center [540, 398] width 27 height 16
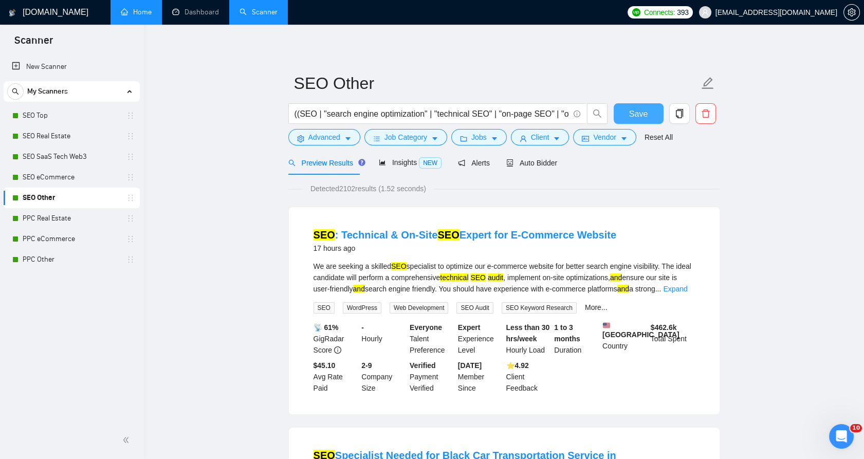
click at [637, 112] on span "Save" at bounding box center [638, 113] width 19 height 13
click at [538, 163] on span "Auto Bidder" at bounding box center [532, 163] width 51 height 8
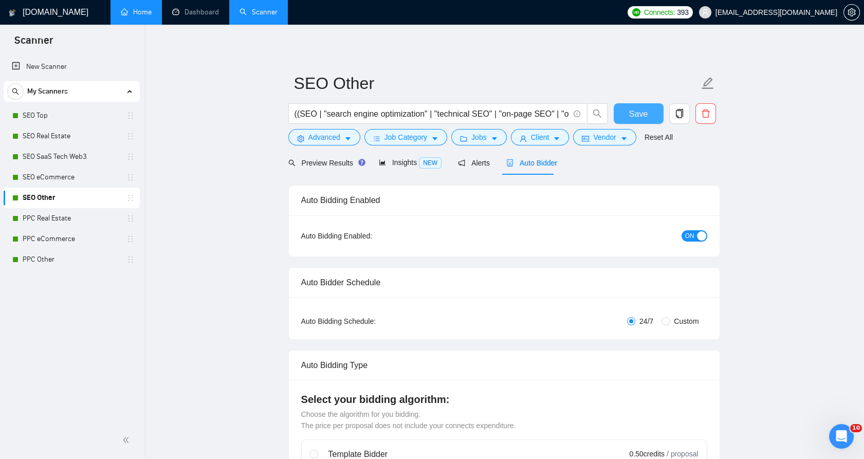
checkbox input "true"
drag, startPoint x: 693, startPoint y: 236, endPoint x: 694, endPoint y: 231, distance: 5.2
click at [694, 236] on span "ON" at bounding box center [689, 235] width 9 height 11
click at [635, 114] on span "Save" at bounding box center [638, 113] width 19 height 13
